Goal: Use online tool/utility: Utilize a website feature to perform a specific function

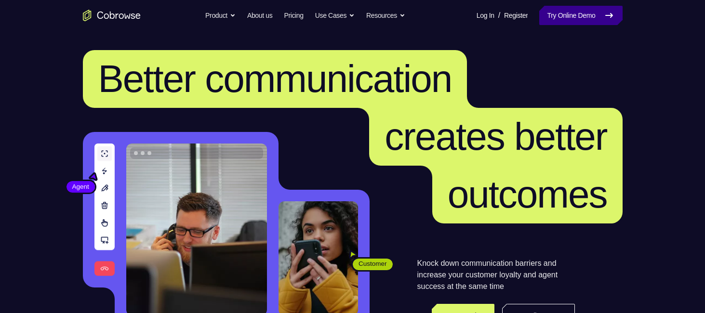
click at [600, 16] on link "Try Online Demo" at bounding box center [580, 15] width 83 height 19
click at [599, 13] on link "Try Online Demo" at bounding box center [580, 15] width 83 height 19
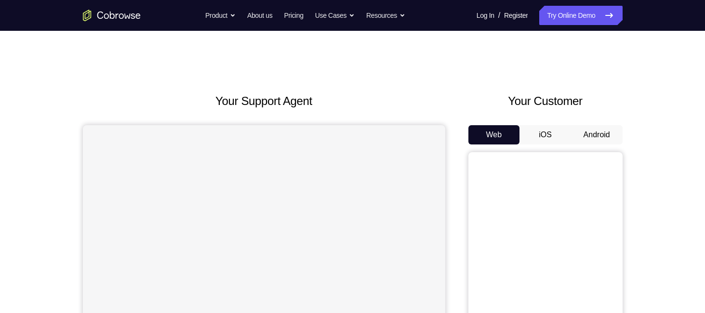
click at [590, 132] on button "Android" at bounding box center [597, 134] width 52 height 19
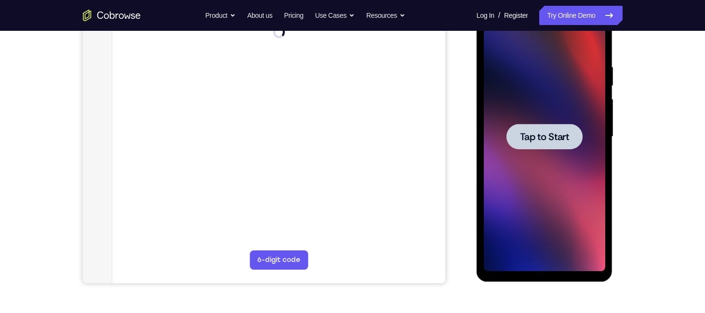
click at [542, 146] on div at bounding box center [545, 137] width 76 height 26
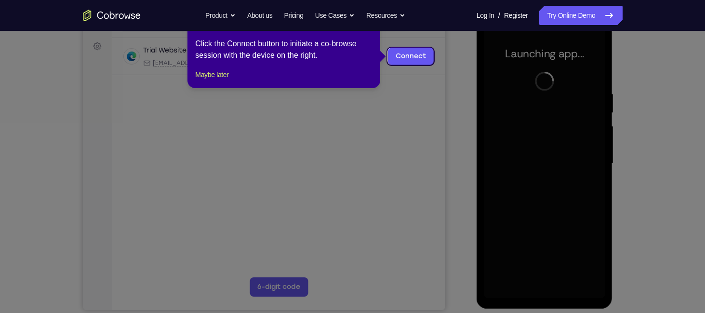
scroll to position [73, 0]
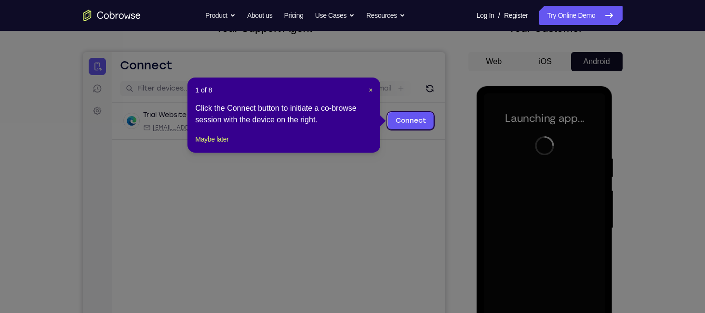
click at [374, 93] on div "1 of 8 × Click the Connect button to initiate a co-browse session with the devi…" at bounding box center [284, 115] width 193 height 75
click at [373, 92] on div "1 of 8 × Click the Connect button to initiate a co-browse session with the devi…" at bounding box center [284, 115] width 193 height 75
click at [372, 92] on span "×" at bounding box center [371, 90] width 4 height 8
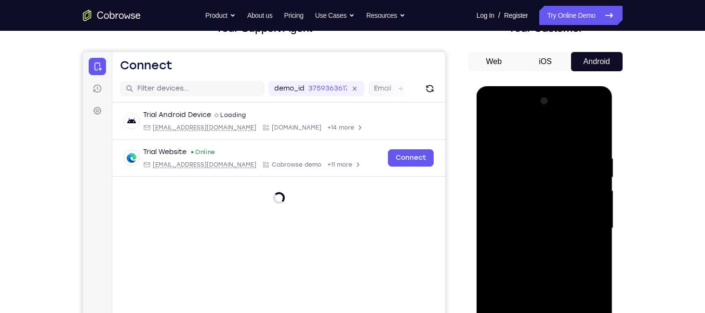
scroll to position [183, 0]
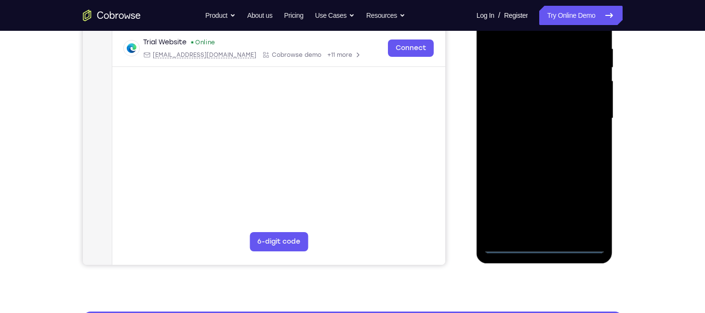
click at [546, 244] on div at bounding box center [544, 119] width 121 height 270
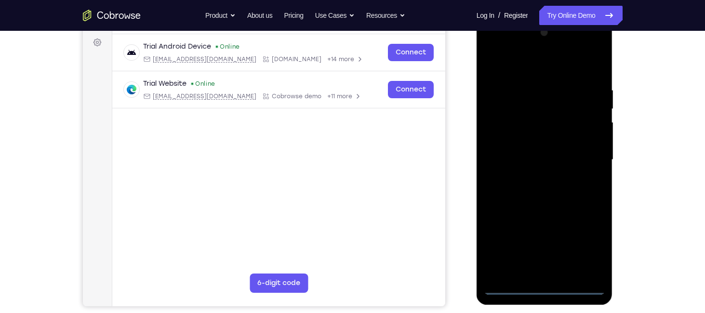
scroll to position [134, 0]
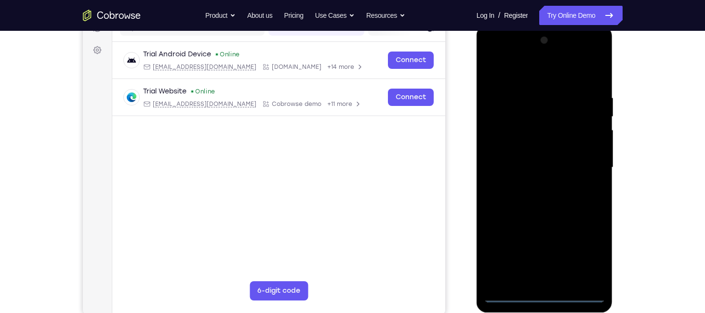
click at [582, 252] on div at bounding box center [544, 168] width 121 height 270
click at [514, 78] on div at bounding box center [544, 168] width 121 height 270
click at [587, 160] on div at bounding box center [544, 168] width 121 height 270
click at [531, 184] on div at bounding box center [544, 168] width 121 height 270
click at [520, 161] on div at bounding box center [544, 168] width 121 height 270
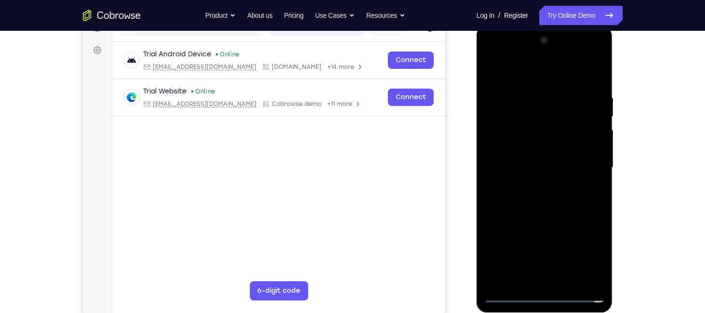
click at [519, 148] on div at bounding box center [544, 168] width 121 height 270
click at [514, 165] on div at bounding box center [544, 168] width 121 height 270
click at [550, 214] on div at bounding box center [544, 168] width 121 height 270
click at [598, 211] on div at bounding box center [544, 168] width 121 height 270
click at [569, 280] on div at bounding box center [544, 168] width 121 height 270
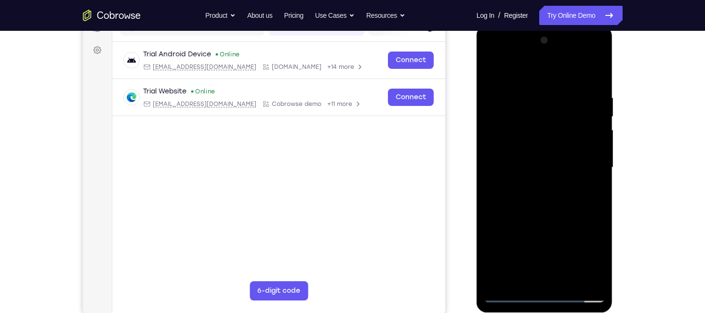
click at [537, 216] on div at bounding box center [544, 168] width 121 height 270
drag, startPoint x: 561, startPoint y: 242, endPoint x: 556, endPoint y: 177, distance: 65.8
click at [556, 177] on div at bounding box center [544, 168] width 121 height 270
drag, startPoint x: 556, startPoint y: 177, endPoint x: 550, endPoint y: 270, distance: 93.2
click at [550, 270] on div at bounding box center [544, 168] width 121 height 270
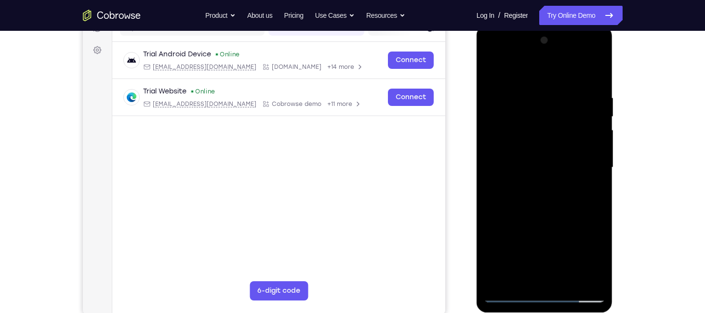
click at [537, 239] on div at bounding box center [544, 168] width 121 height 270
click at [530, 231] on div at bounding box center [544, 168] width 121 height 270
click at [588, 72] on div at bounding box center [544, 168] width 121 height 270
click at [600, 75] on div at bounding box center [544, 168] width 121 height 270
click at [590, 77] on div at bounding box center [544, 168] width 121 height 270
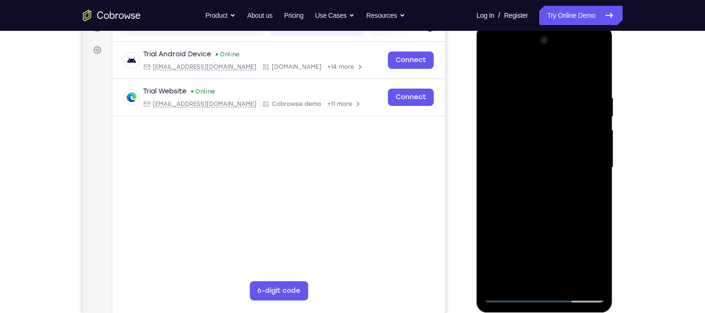
click at [602, 76] on div at bounding box center [544, 168] width 121 height 270
click at [592, 77] on div at bounding box center [544, 168] width 121 height 270
click at [507, 293] on div at bounding box center [544, 168] width 121 height 270
click at [492, 70] on div at bounding box center [544, 168] width 121 height 270
click at [528, 209] on div at bounding box center [544, 168] width 121 height 270
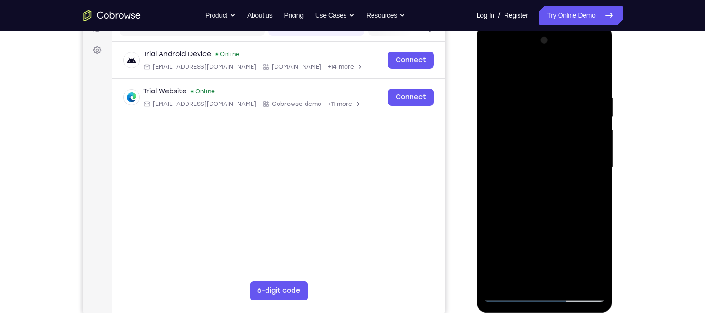
click at [526, 227] on div at bounding box center [544, 168] width 121 height 270
click at [513, 295] on div at bounding box center [544, 168] width 121 height 270
click at [494, 67] on div at bounding box center [544, 168] width 121 height 270
click at [531, 246] on div at bounding box center [544, 168] width 121 height 270
click at [490, 73] on div at bounding box center [544, 168] width 121 height 270
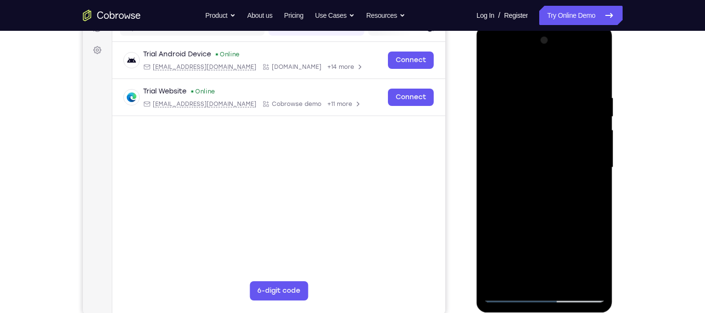
click at [528, 185] on div at bounding box center [544, 168] width 121 height 270
click at [528, 204] on div at bounding box center [544, 168] width 121 height 270
click at [508, 292] on div at bounding box center [544, 168] width 121 height 270
click at [510, 295] on div at bounding box center [544, 168] width 121 height 270
click at [595, 190] on div at bounding box center [544, 168] width 121 height 270
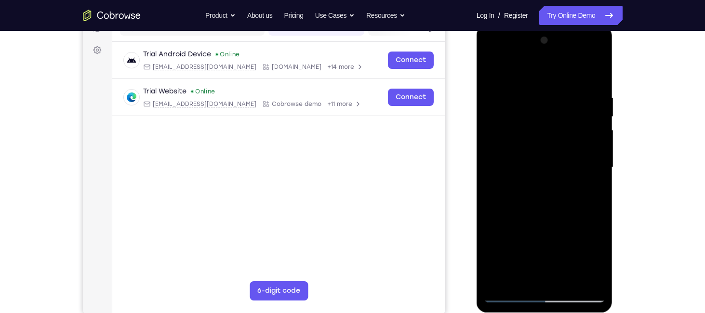
click at [492, 71] on div at bounding box center [544, 168] width 121 height 270
click at [524, 188] on div at bounding box center [544, 168] width 121 height 270
click at [490, 70] on div at bounding box center [544, 168] width 121 height 270
click at [565, 223] on div at bounding box center [544, 168] width 121 height 270
click at [523, 238] on div at bounding box center [544, 168] width 121 height 270
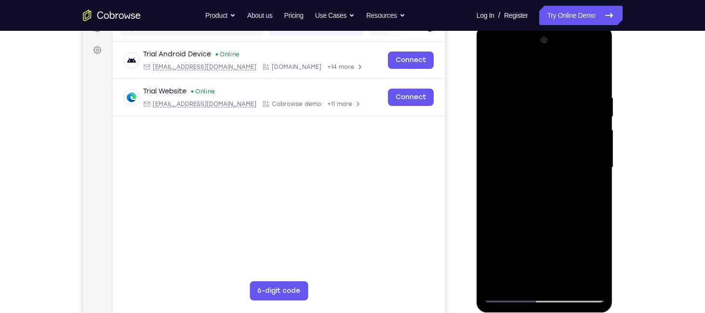
click at [600, 76] on div at bounding box center [544, 168] width 121 height 270
click at [586, 72] on div at bounding box center [544, 168] width 121 height 270
click at [510, 295] on div at bounding box center [544, 168] width 121 height 270
click at [490, 71] on div at bounding box center [544, 168] width 121 height 270
click at [495, 66] on div at bounding box center [544, 168] width 121 height 270
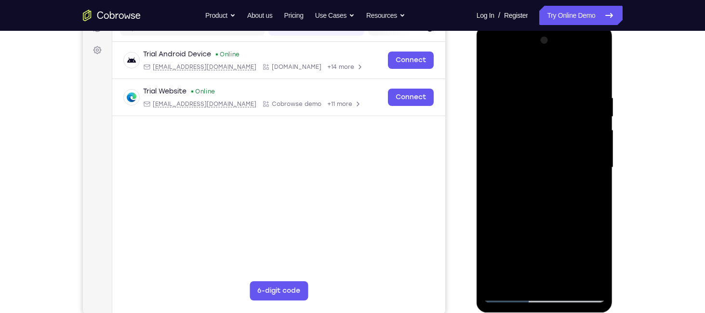
click at [529, 107] on div at bounding box center [544, 168] width 121 height 270
click at [595, 71] on div at bounding box center [544, 168] width 121 height 270
click at [528, 97] on div at bounding box center [544, 168] width 121 height 270
click at [601, 169] on div at bounding box center [544, 168] width 121 height 270
click at [593, 171] on div at bounding box center [544, 168] width 121 height 270
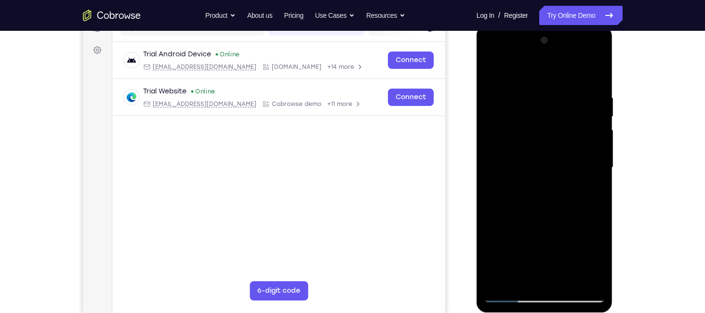
click at [593, 171] on div at bounding box center [544, 168] width 121 height 270
click at [498, 173] on div at bounding box center [544, 168] width 121 height 270
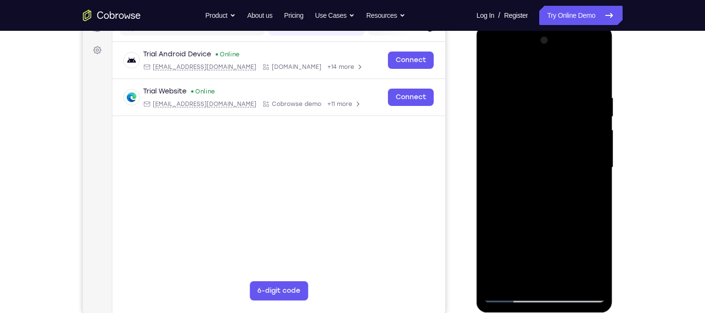
click at [495, 170] on div at bounding box center [544, 168] width 121 height 270
click at [529, 271] on div at bounding box center [544, 168] width 121 height 270
click at [489, 165] on div at bounding box center [544, 168] width 121 height 270
click at [514, 279] on div at bounding box center [544, 168] width 121 height 270
click at [558, 164] on div at bounding box center [544, 168] width 121 height 270
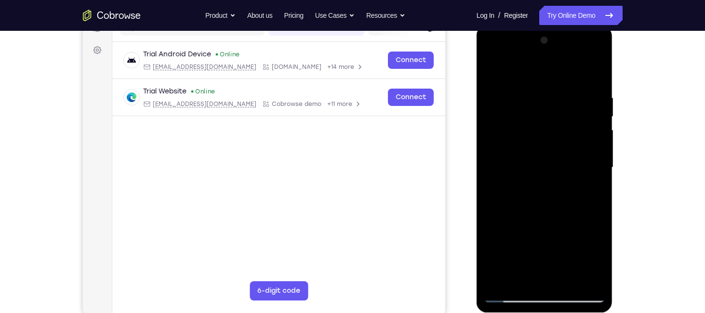
click at [564, 277] on div at bounding box center [544, 168] width 121 height 270
click at [593, 277] on div at bounding box center [544, 168] width 121 height 270
click at [581, 278] on div at bounding box center [544, 168] width 121 height 270
click at [594, 73] on div at bounding box center [544, 168] width 121 height 270
click at [498, 279] on div at bounding box center [544, 168] width 121 height 270
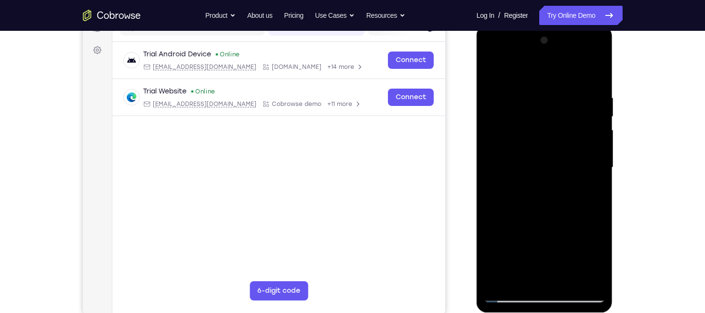
click at [502, 280] on div at bounding box center [544, 168] width 121 height 270
click at [502, 282] on div at bounding box center [544, 168] width 121 height 270
drag, startPoint x: 536, startPoint y: 200, endPoint x: 536, endPoint y: 134, distance: 66.5
click at [536, 134] on div at bounding box center [544, 168] width 121 height 270
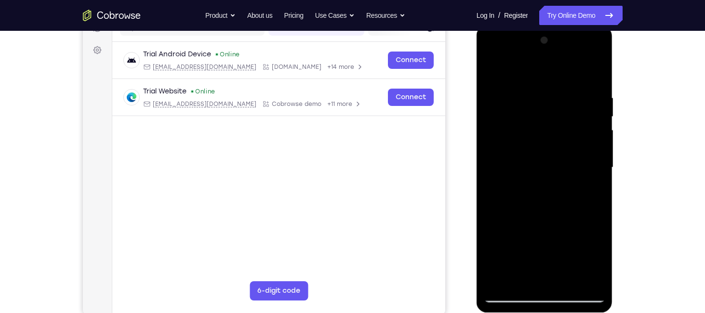
drag, startPoint x: 534, startPoint y: 245, endPoint x: 540, endPoint y: 142, distance: 103.3
click at [540, 142] on div at bounding box center [544, 168] width 121 height 270
click at [598, 124] on div at bounding box center [544, 168] width 121 height 270
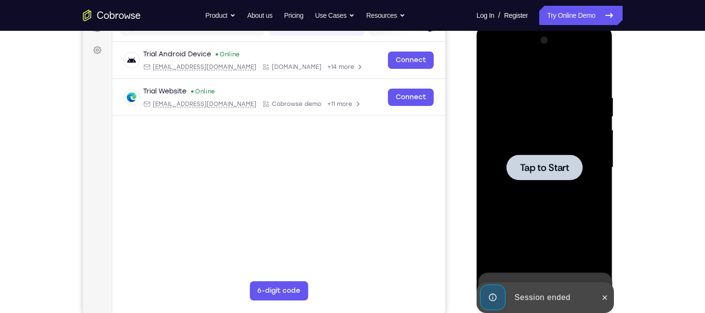
click at [555, 171] on span "Tap to Start" at bounding box center [544, 168] width 49 height 10
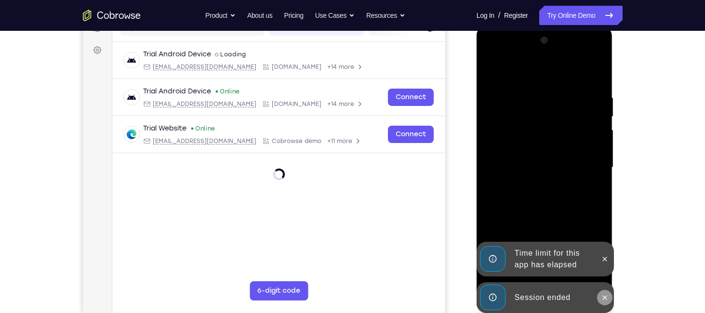
click at [598, 295] on button at bounding box center [604, 297] width 15 height 15
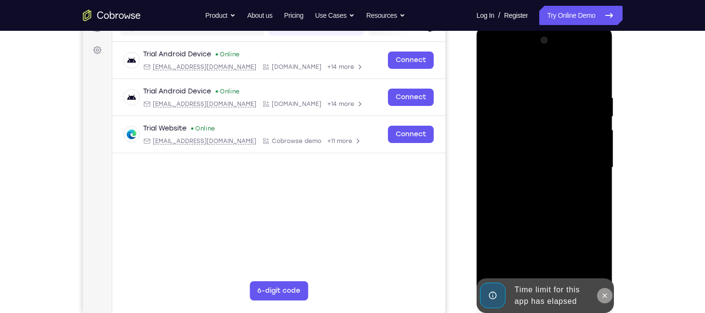
click at [603, 256] on div at bounding box center [544, 168] width 121 height 270
click at [605, 295] on icon at bounding box center [605, 296] width 4 height 4
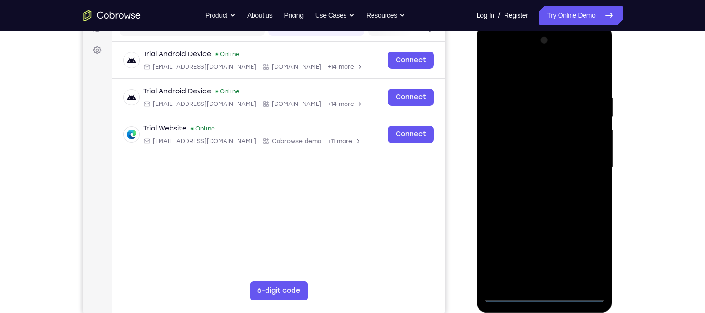
click at [546, 293] on div at bounding box center [544, 168] width 121 height 270
click at [528, 272] on div at bounding box center [544, 168] width 121 height 270
click at [559, 186] on div at bounding box center [544, 168] width 121 height 270
click at [600, 278] on div at bounding box center [544, 168] width 121 height 270
click at [585, 253] on div at bounding box center [544, 168] width 121 height 270
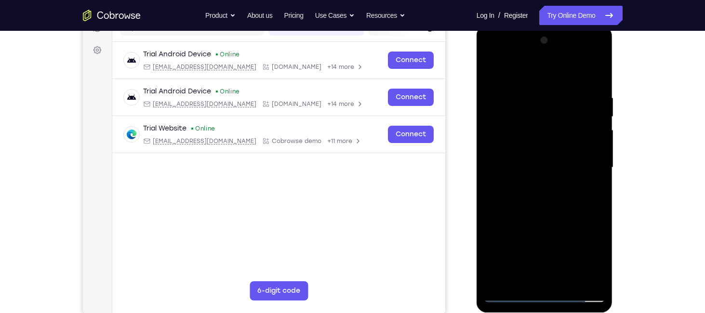
click at [513, 76] on div at bounding box center [544, 168] width 121 height 270
click at [584, 162] on div at bounding box center [544, 168] width 121 height 270
click at [537, 185] on div at bounding box center [544, 168] width 121 height 270
click at [523, 156] on div at bounding box center [544, 168] width 121 height 270
click at [519, 146] on div at bounding box center [544, 168] width 121 height 270
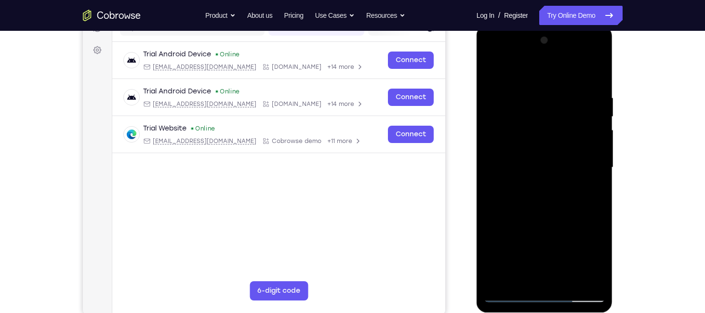
click at [519, 162] on div at bounding box center [544, 168] width 121 height 270
click at [544, 210] on div at bounding box center [544, 168] width 121 height 270
click at [532, 101] on div at bounding box center [544, 168] width 121 height 270
click at [585, 75] on div at bounding box center [544, 168] width 121 height 270
click at [599, 168] on div at bounding box center [544, 168] width 121 height 270
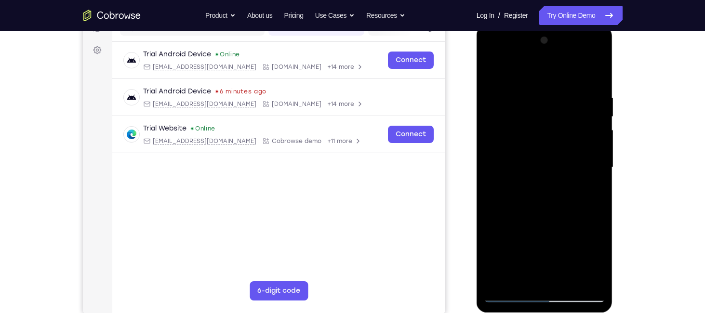
click at [489, 164] on div at bounding box center [544, 168] width 121 height 270
click at [600, 161] on div at bounding box center [544, 168] width 121 height 270
click at [581, 277] on div at bounding box center [544, 168] width 121 height 270
click at [594, 176] on div at bounding box center [544, 168] width 121 height 270
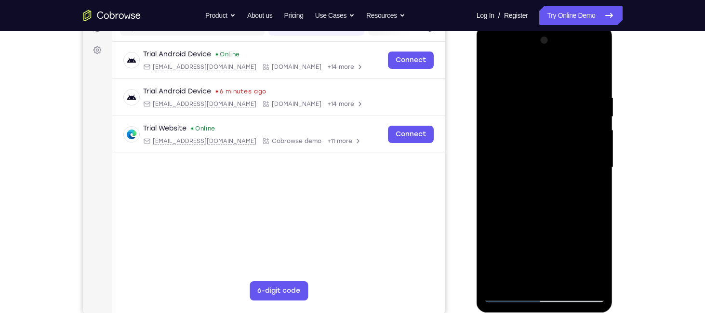
click at [494, 169] on div at bounding box center [544, 168] width 121 height 270
click at [598, 164] on div at bounding box center [544, 168] width 121 height 270
click at [594, 151] on div at bounding box center [544, 168] width 121 height 270
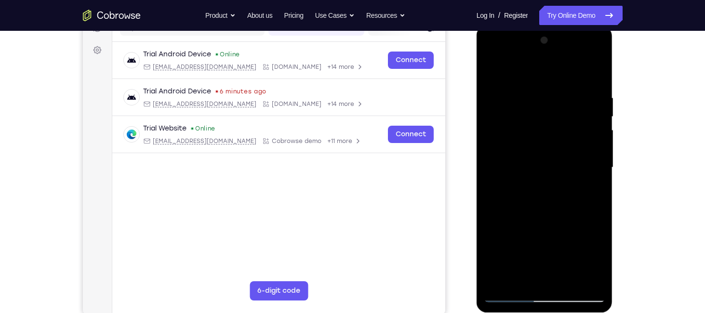
click at [594, 151] on div at bounding box center [544, 168] width 121 height 270
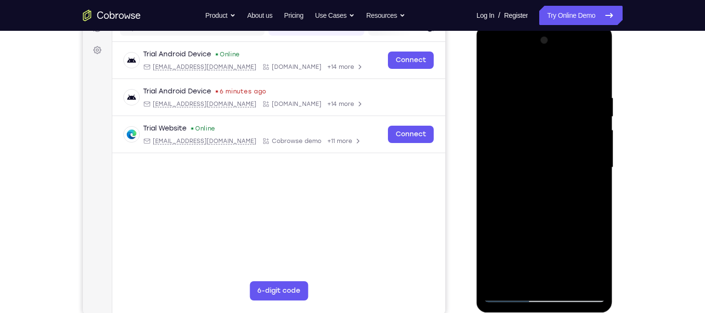
click at [594, 151] on div at bounding box center [544, 168] width 121 height 270
click at [493, 169] on div at bounding box center [544, 168] width 121 height 270
click at [588, 168] on div at bounding box center [544, 168] width 121 height 270
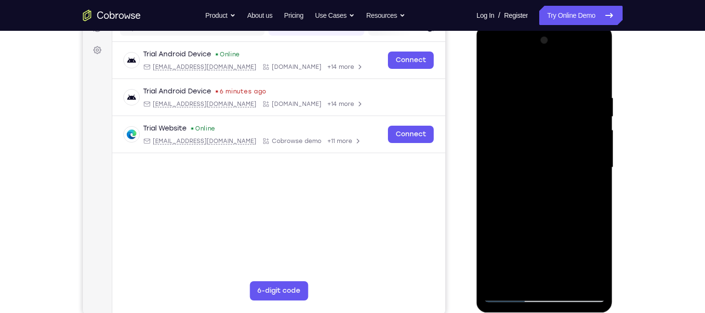
click at [588, 168] on div at bounding box center [544, 168] width 121 height 270
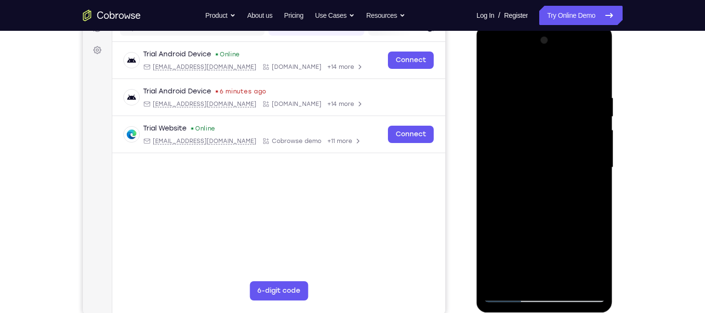
click at [588, 168] on div at bounding box center [544, 168] width 121 height 270
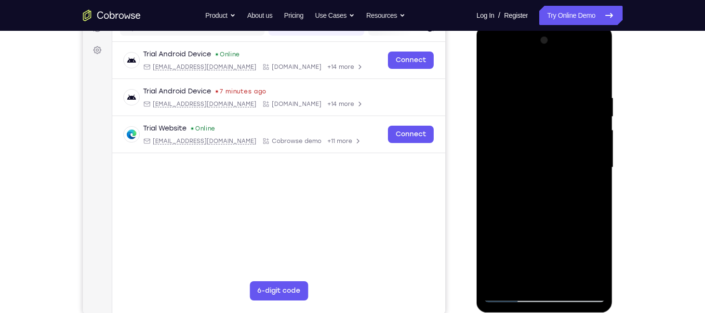
click at [588, 168] on div at bounding box center [544, 168] width 121 height 270
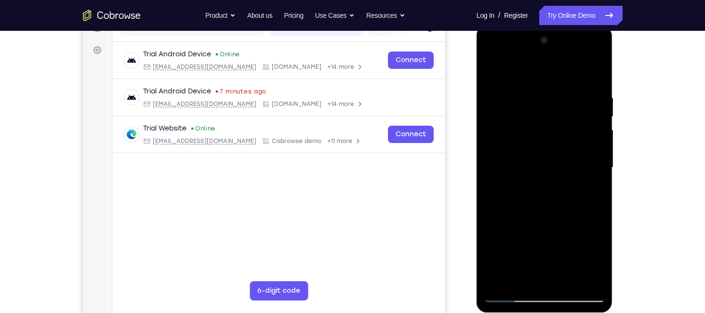
click at [588, 168] on div at bounding box center [544, 168] width 121 height 270
click at [592, 74] on div at bounding box center [544, 168] width 121 height 270
click at [497, 280] on div at bounding box center [544, 168] width 121 height 270
click at [571, 279] on div at bounding box center [544, 168] width 121 height 270
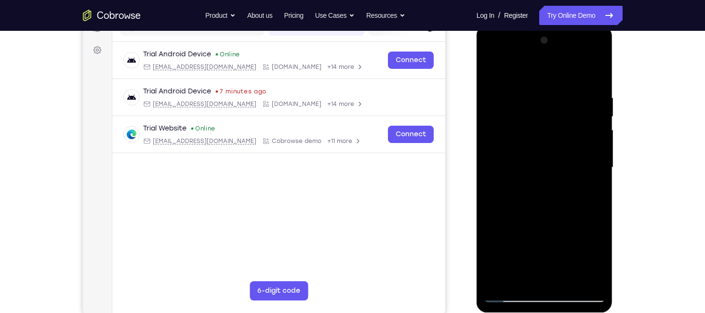
click at [543, 220] on div at bounding box center [544, 168] width 121 height 270
click at [527, 161] on div at bounding box center [544, 168] width 121 height 270
click at [532, 192] on div at bounding box center [544, 168] width 121 height 270
click at [593, 73] on div at bounding box center [544, 168] width 121 height 270
click at [600, 77] on div at bounding box center [544, 168] width 121 height 270
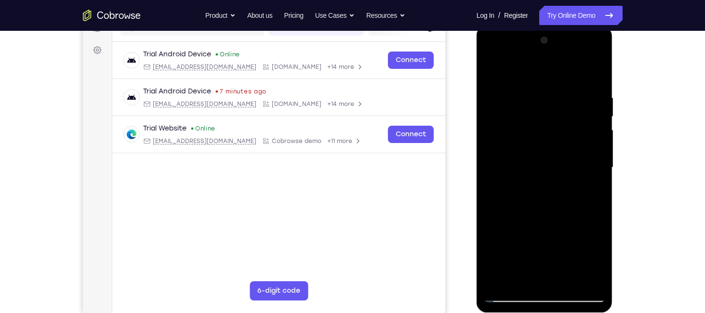
click at [506, 295] on div at bounding box center [544, 168] width 121 height 270
click at [490, 73] on div at bounding box center [544, 168] width 121 height 270
click at [532, 188] on div at bounding box center [544, 168] width 121 height 270
click at [493, 74] on div at bounding box center [544, 168] width 121 height 270
click at [529, 200] on div at bounding box center [544, 168] width 121 height 270
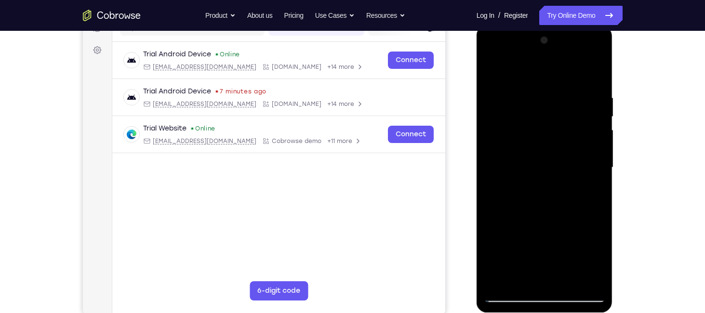
click at [492, 69] on div at bounding box center [544, 168] width 121 height 270
click at [501, 285] on div at bounding box center [544, 168] width 121 height 270
